Goal: Information Seeking & Learning: Learn about a topic

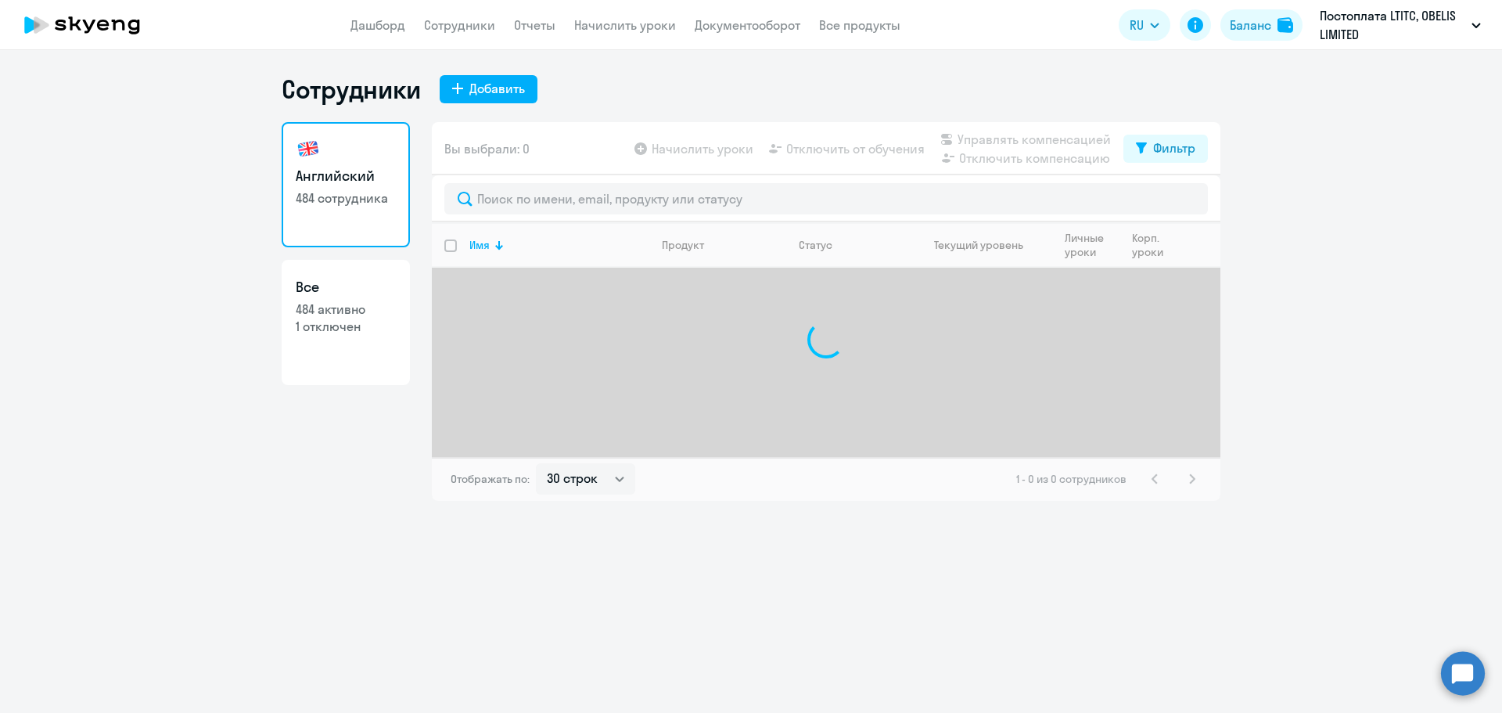
select select "30"
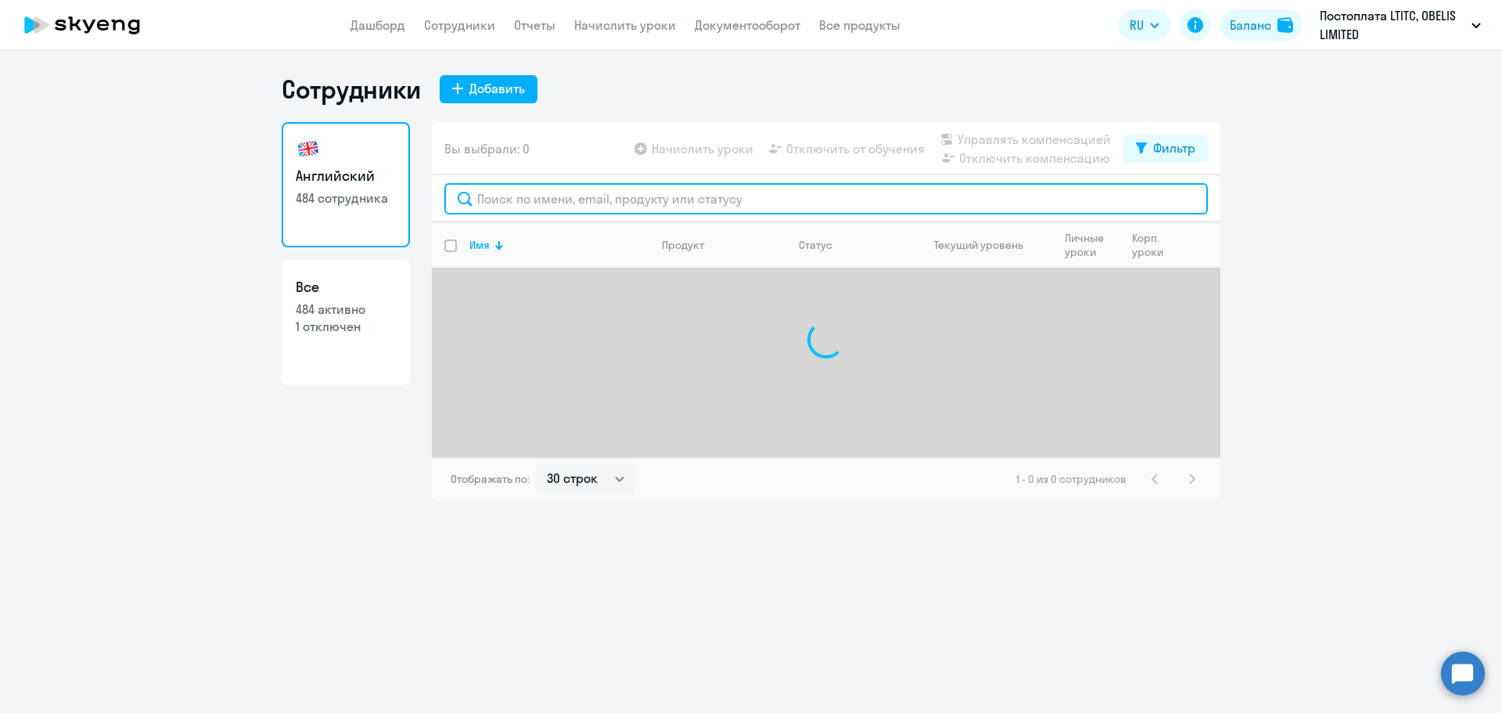
click at [542, 203] on input "text" at bounding box center [826, 198] width 764 height 31
paste input "[PERSON_NAME]"
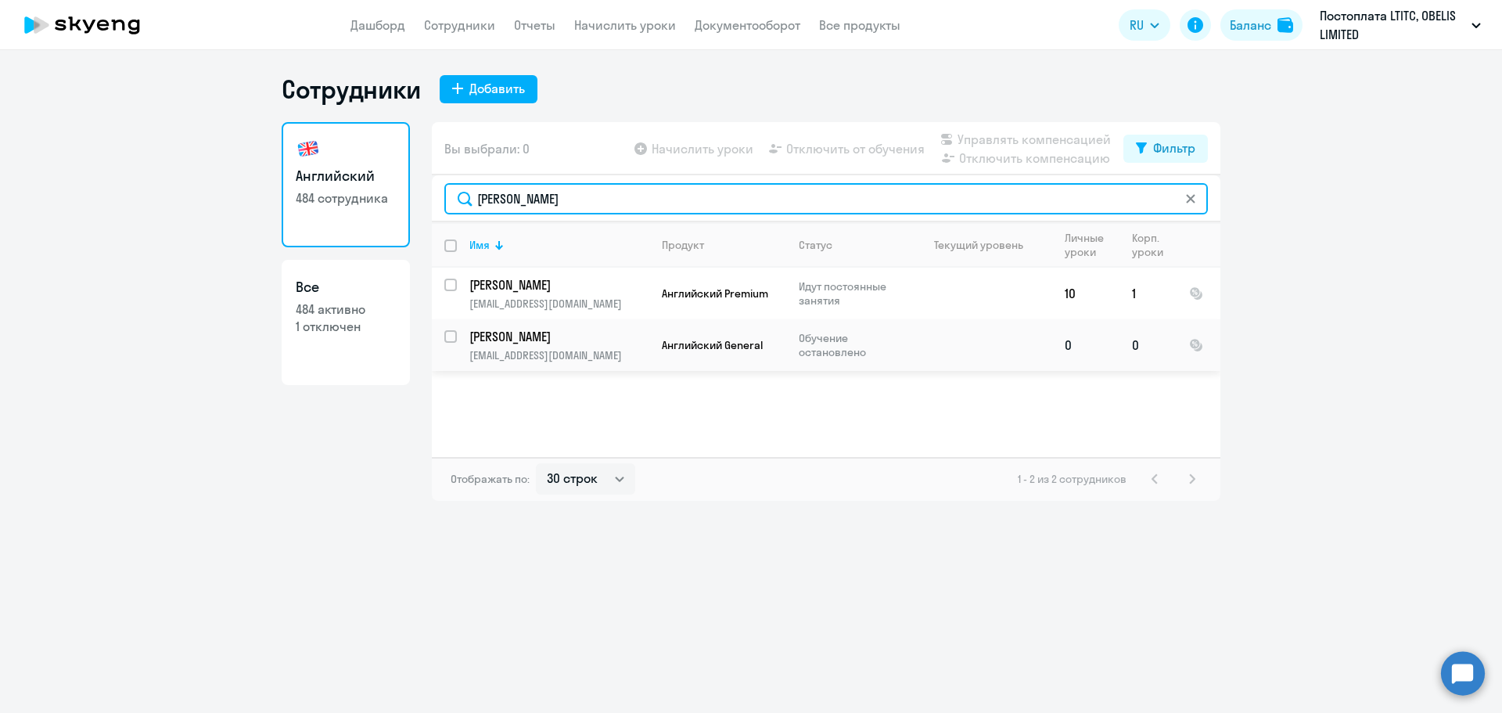
type input "[PERSON_NAME]"
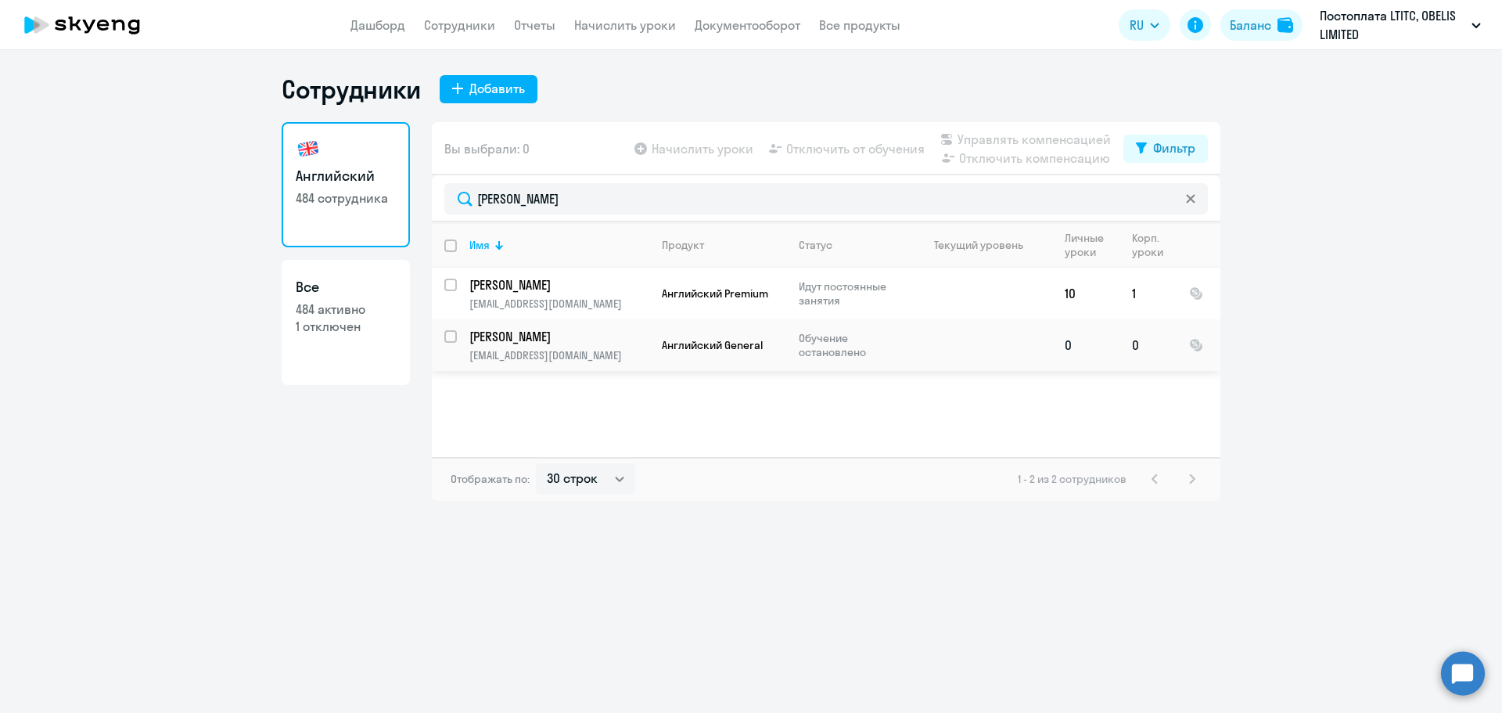
click at [605, 351] on p "[EMAIL_ADDRESS][DOMAIN_NAME]" at bounding box center [558, 355] width 179 height 14
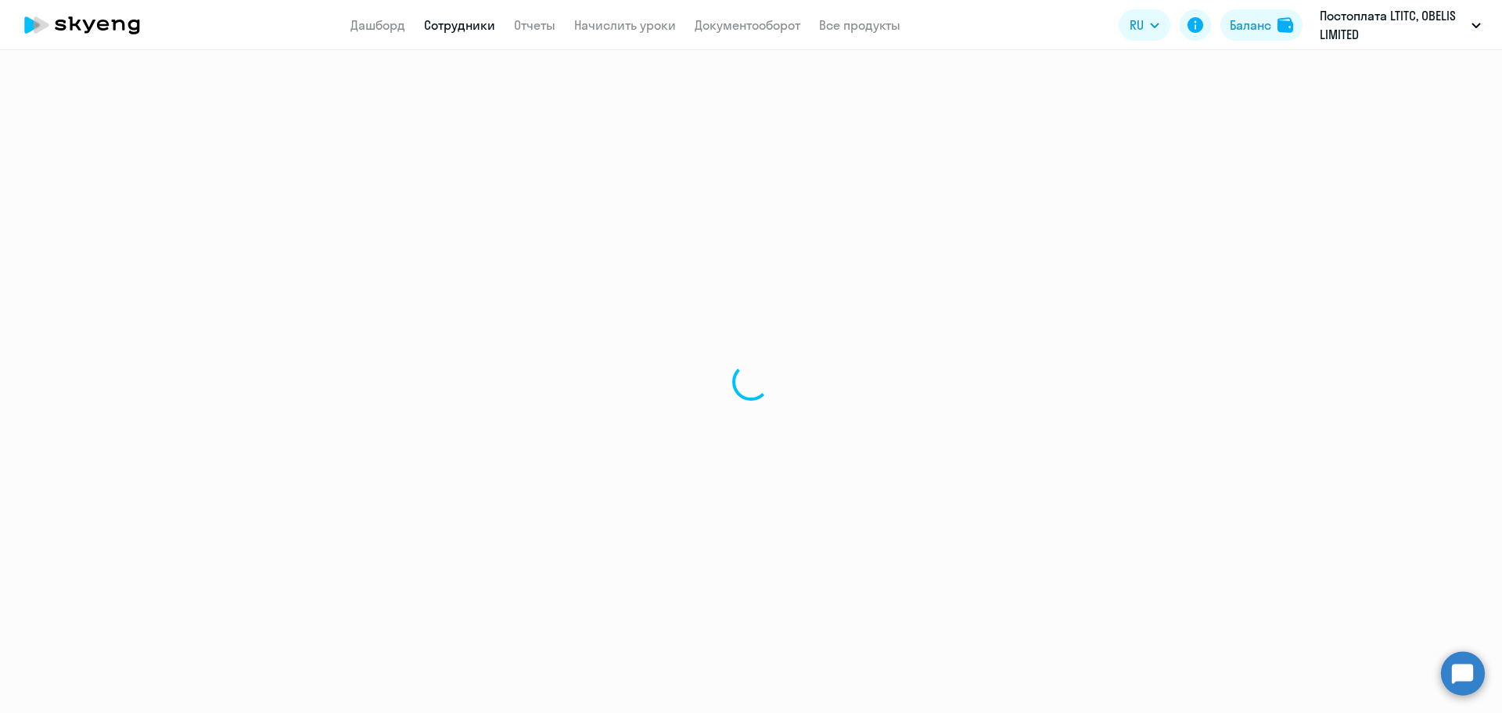
select select "english"
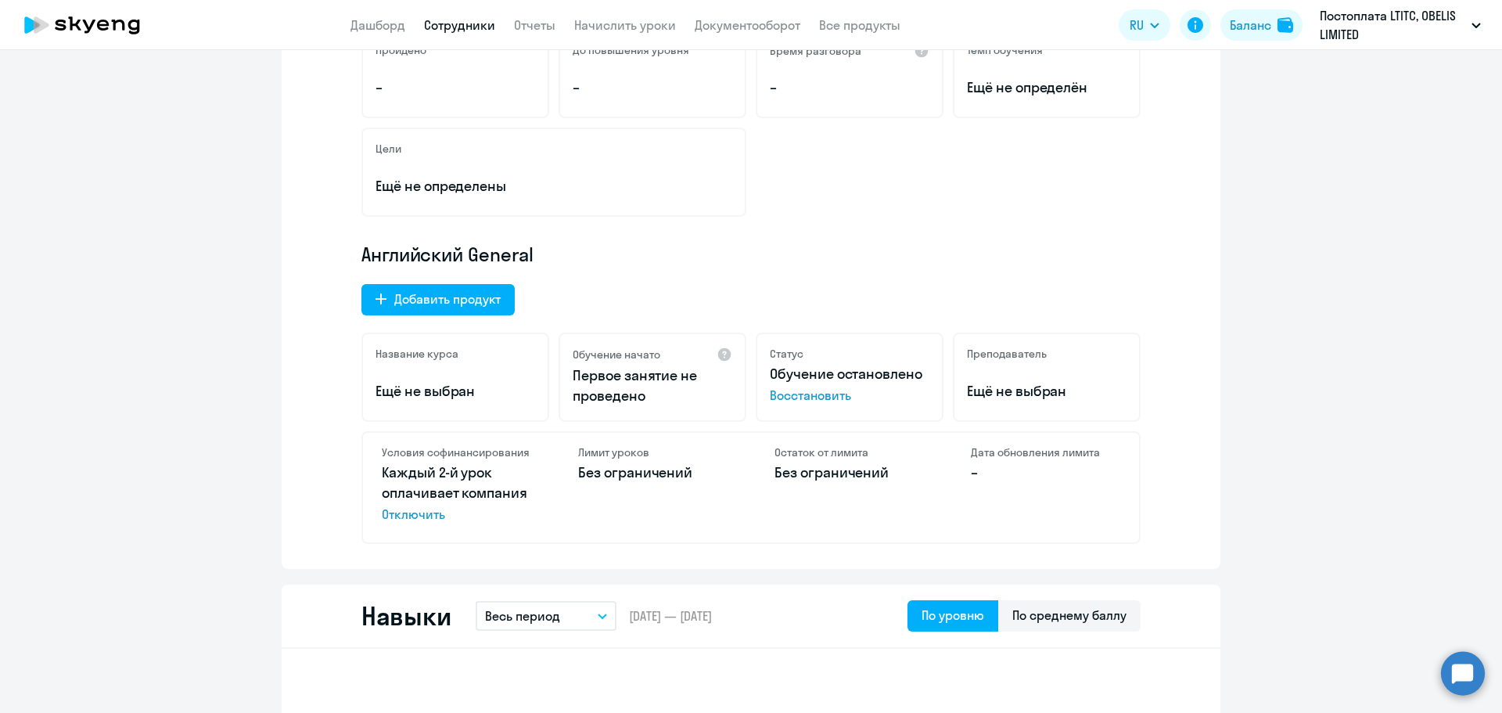
scroll to position [548, 0]
